Goal: Information Seeking & Learning: Understand process/instructions

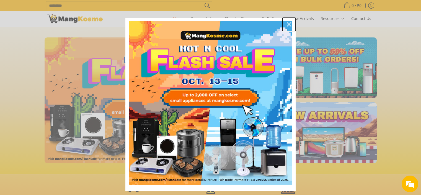
click at [287, 24] on icon "close icon" at bounding box center [289, 24] width 4 height 4
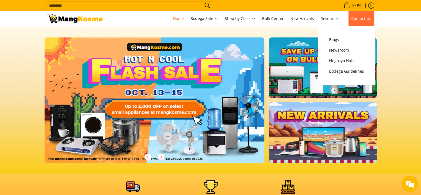
click at [369, 21] on span "Contact Us" at bounding box center [362, 18] width 20 height 5
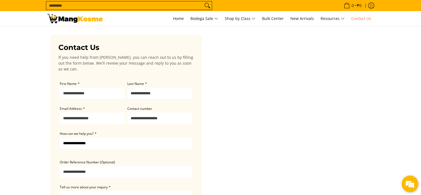
click at [409, 184] on em at bounding box center [410, 183] width 15 height 15
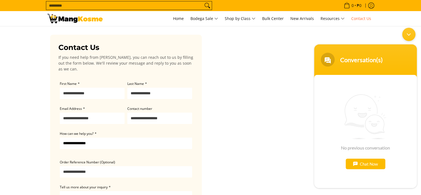
click at [367, 161] on div "Chat Now" at bounding box center [366, 163] width 40 height 11
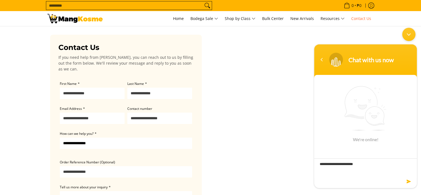
type textarea "**********"
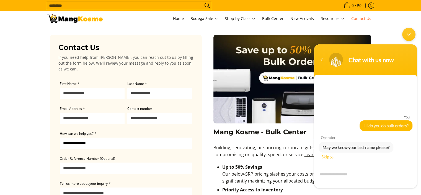
click at [327, 156] on div "Skip" at bounding box center [328, 156] width 12 height 5
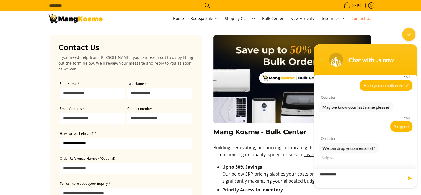
type textarea "**********"
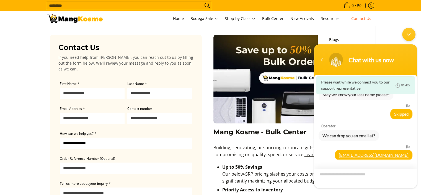
scroll to position [55, 0]
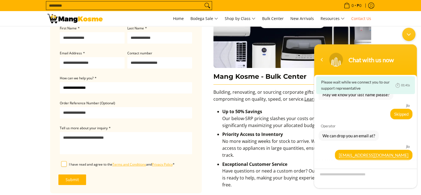
click at [410, 34] on div "Minimize live chat window" at bounding box center [409, 34] width 13 height 13
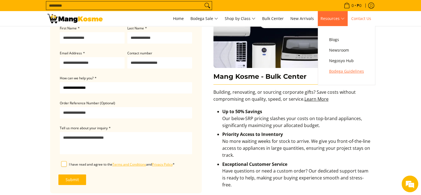
click at [350, 68] on span "Bodega Guidelines" at bounding box center [346, 71] width 35 height 7
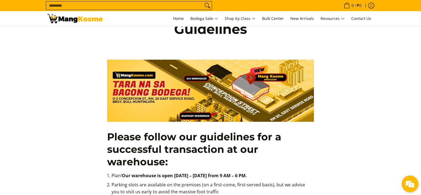
click at [417, 184] on em at bounding box center [410, 183] width 15 height 15
